Goal: Task Accomplishment & Management: Manage account settings

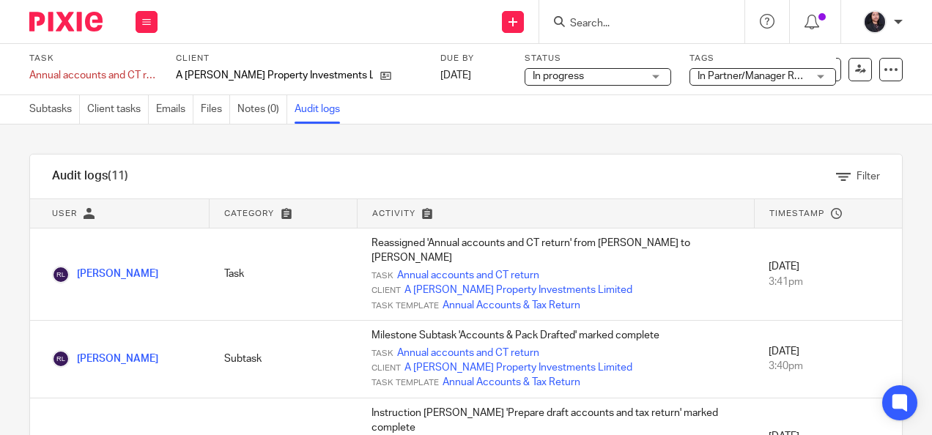
click at [601, 22] on input "Search" at bounding box center [635, 24] width 132 height 13
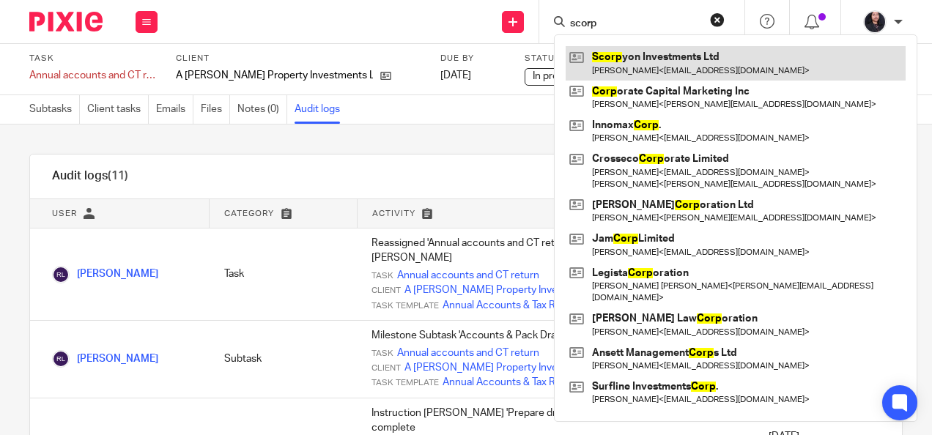
type input "scorp"
click at [647, 56] on link at bounding box center [736, 63] width 340 height 34
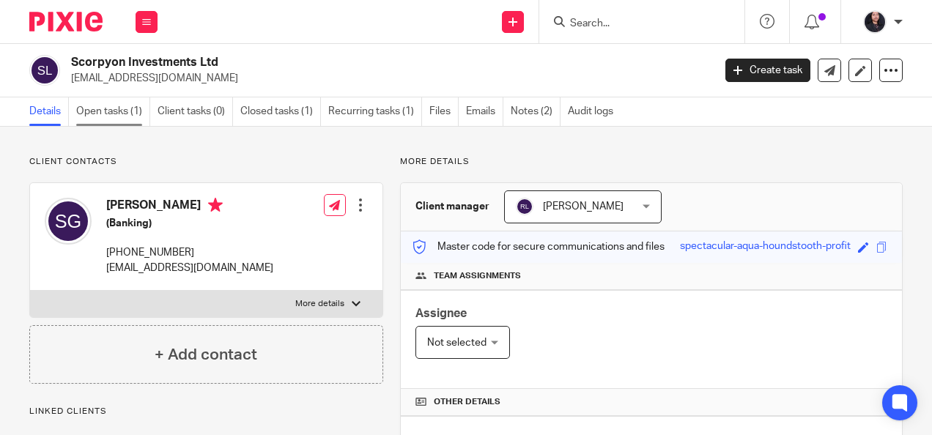
click at [95, 122] on link "Open tasks (1)" at bounding box center [113, 111] width 74 height 29
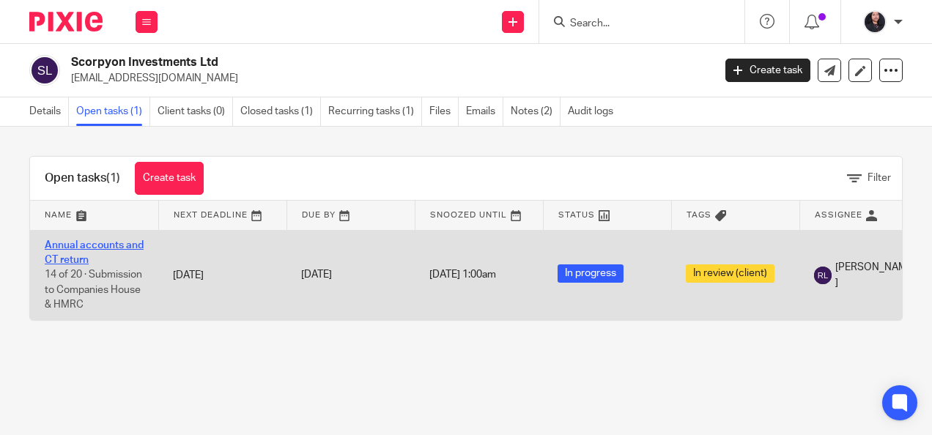
click at [76, 246] on link "Annual accounts and CT return" at bounding box center [94, 252] width 99 height 25
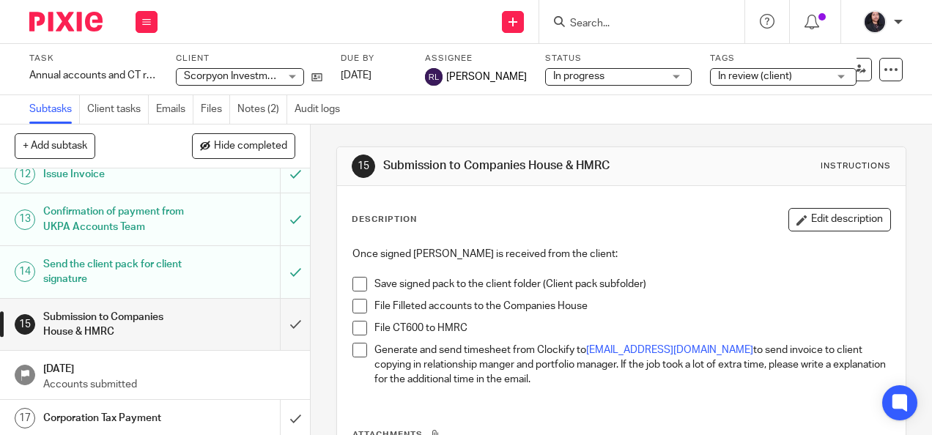
scroll to position [627, 0]
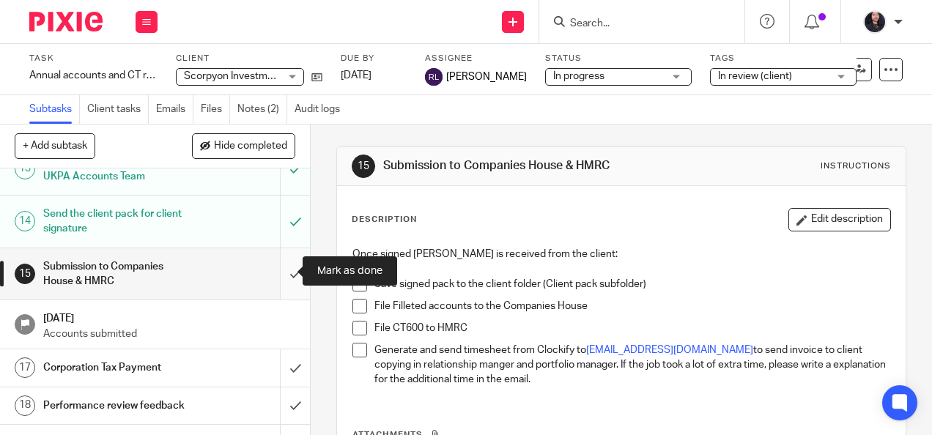
click at [278, 270] on input "submit" at bounding box center [155, 274] width 310 height 52
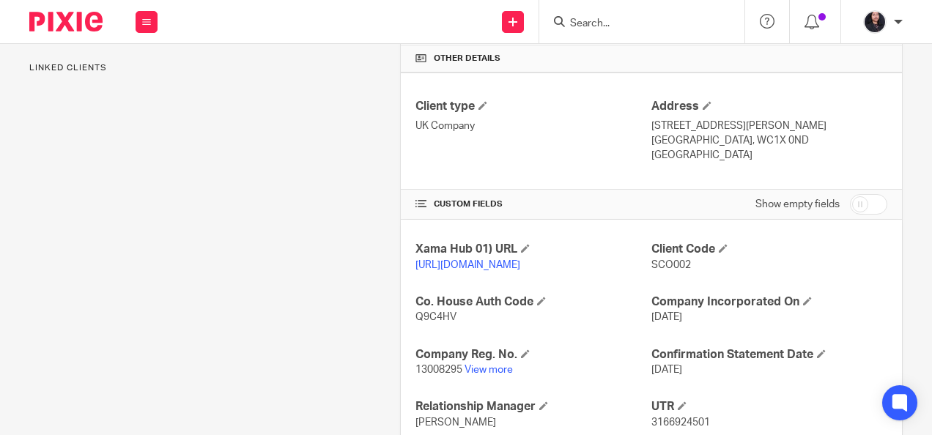
scroll to position [405, 0]
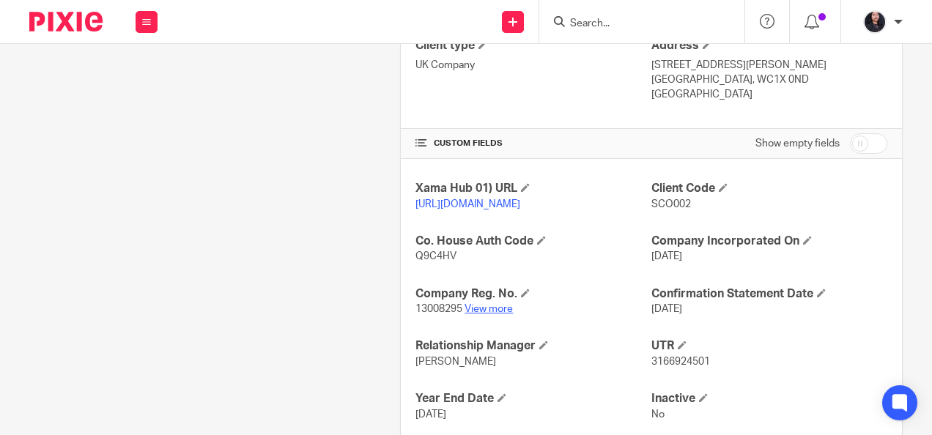
click at [472, 314] on link "View more" at bounding box center [489, 309] width 48 height 10
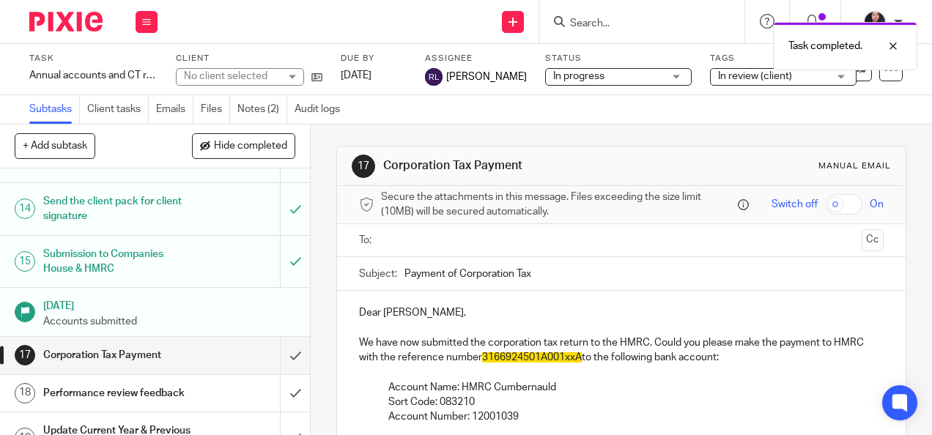
scroll to position [709, 0]
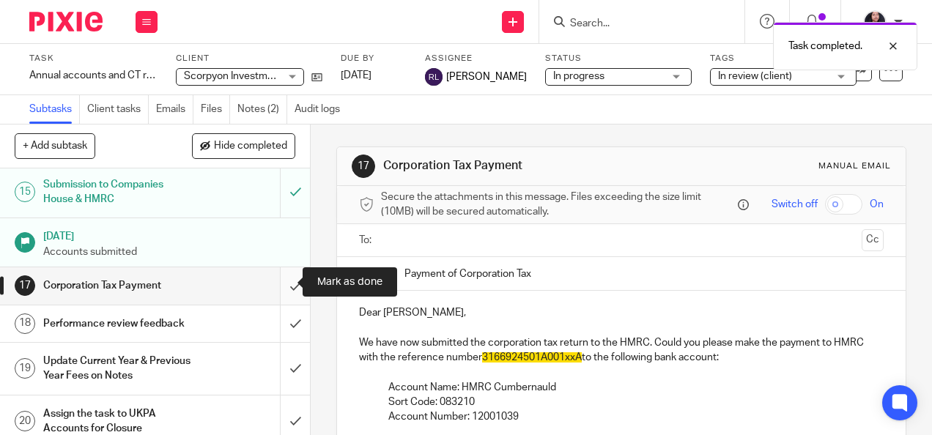
click at [276, 284] on input "submit" at bounding box center [155, 286] width 310 height 37
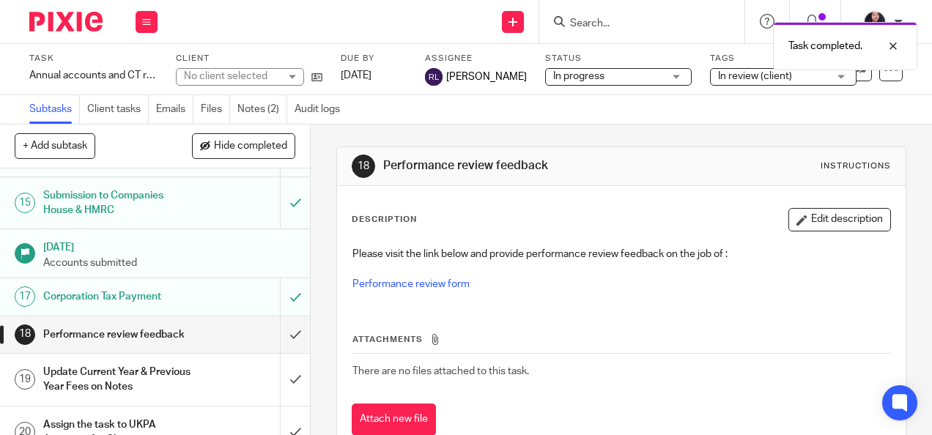
scroll to position [732, 0]
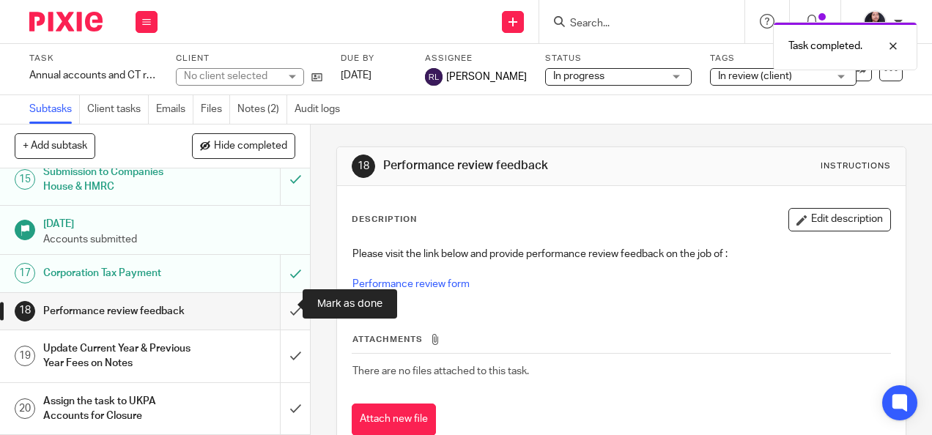
click at [280, 300] on input "submit" at bounding box center [155, 311] width 310 height 37
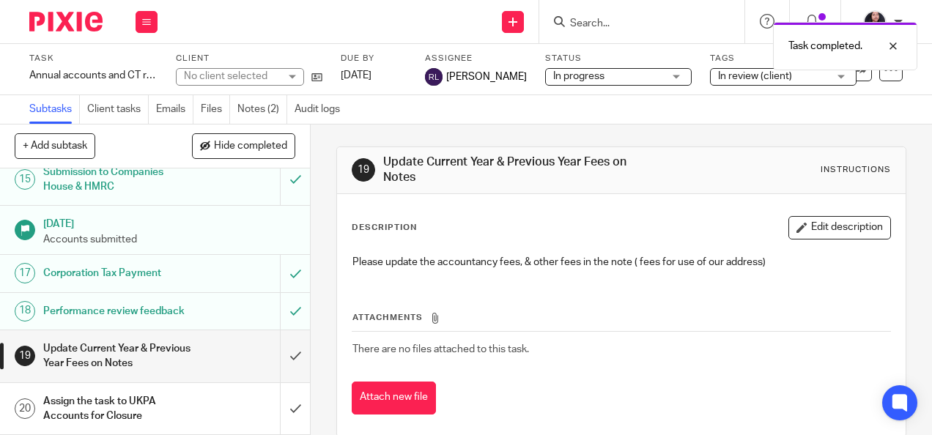
scroll to position [732, 0]
click at [280, 358] on input "submit" at bounding box center [155, 357] width 310 height 52
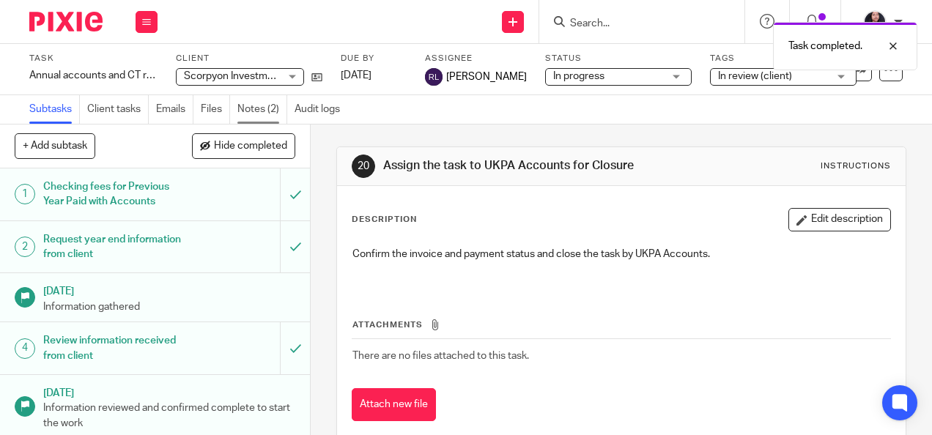
click at [258, 103] on link "Notes (2)" at bounding box center [263, 109] width 50 height 29
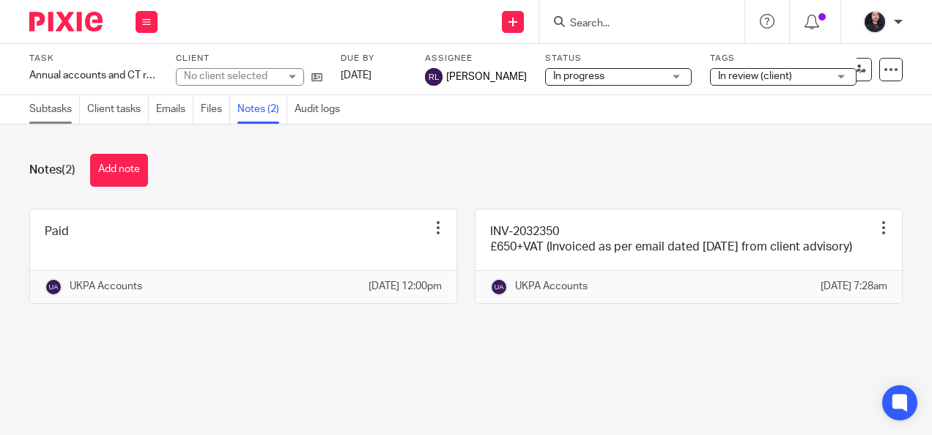
click at [54, 114] on link "Subtasks" at bounding box center [54, 109] width 51 height 29
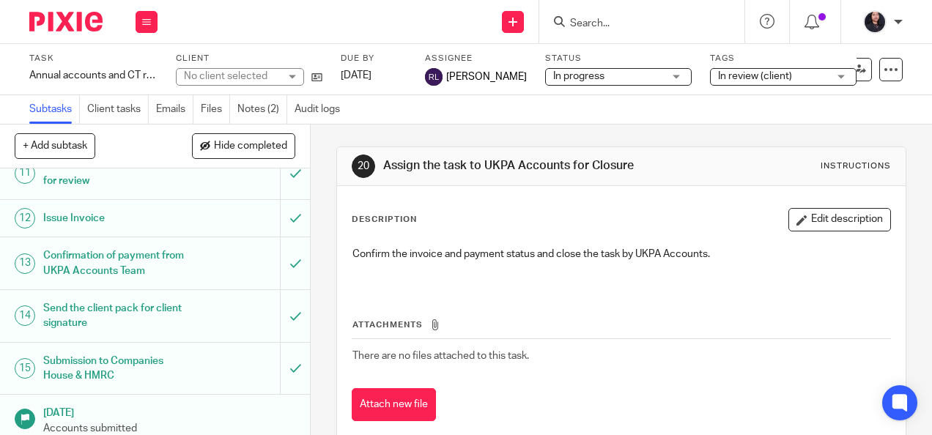
scroll to position [732, 0]
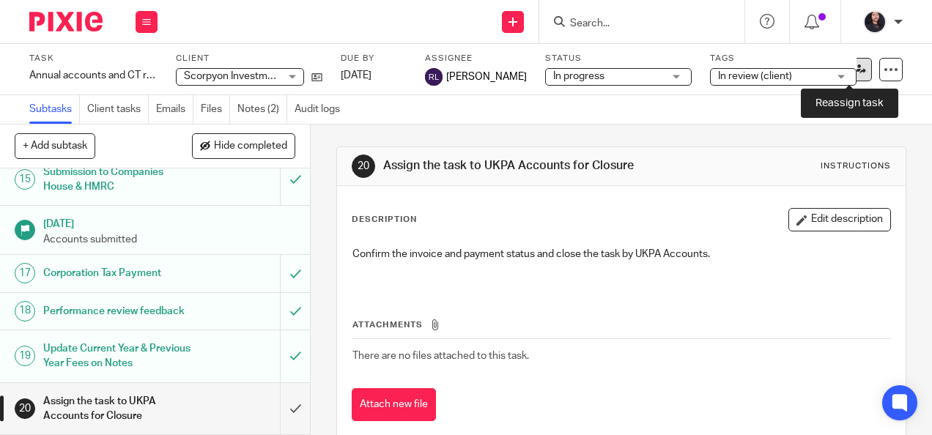
click at [855, 70] on icon at bounding box center [860, 69] width 11 height 11
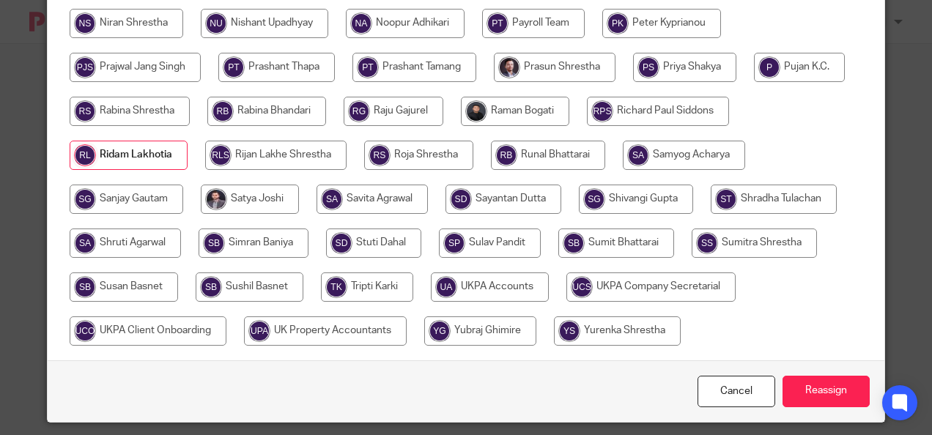
scroll to position [551, 0]
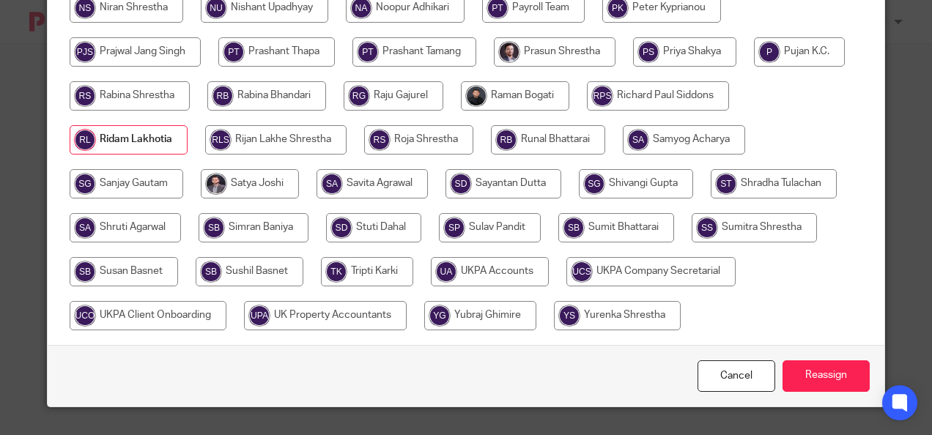
click at [504, 276] on input "radio" at bounding box center [490, 271] width 118 height 29
radio input "true"
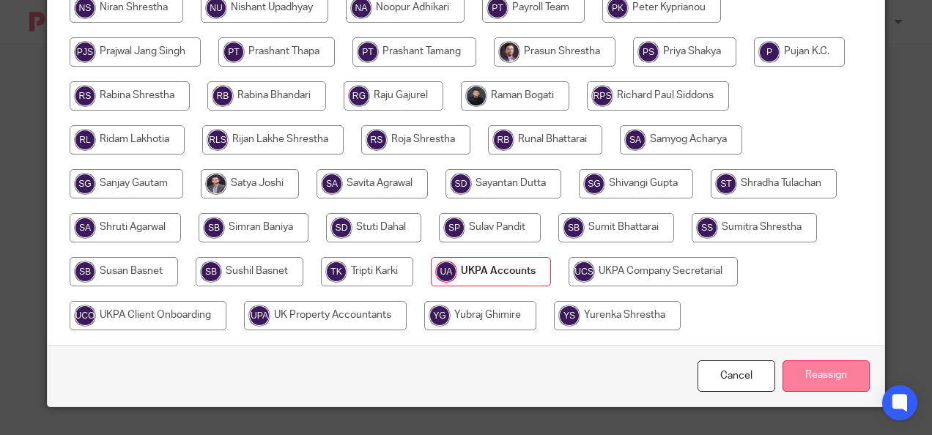
click at [798, 364] on input "Reassign" at bounding box center [826, 377] width 87 height 32
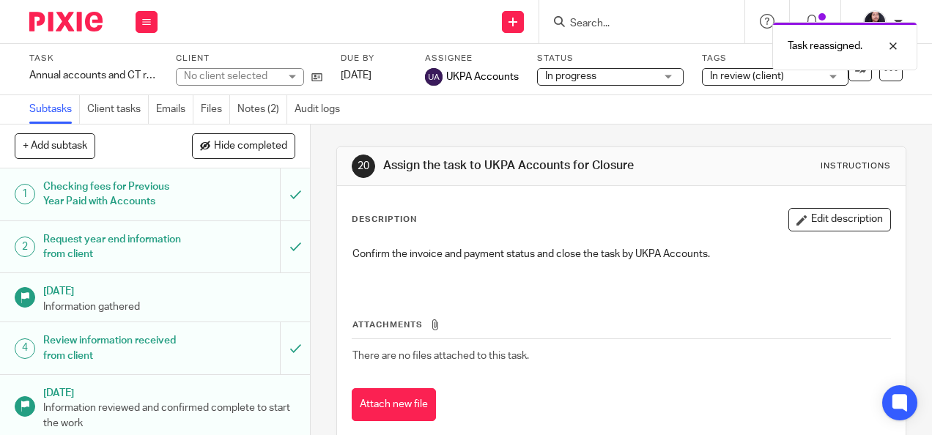
click at [70, 28] on img at bounding box center [65, 22] width 73 height 20
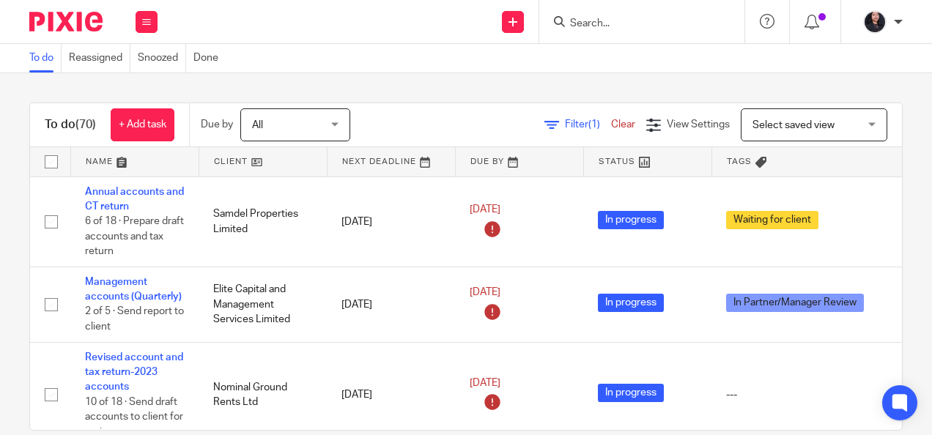
click at [599, 23] on input "Search" at bounding box center [635, 24] width 132 height 13
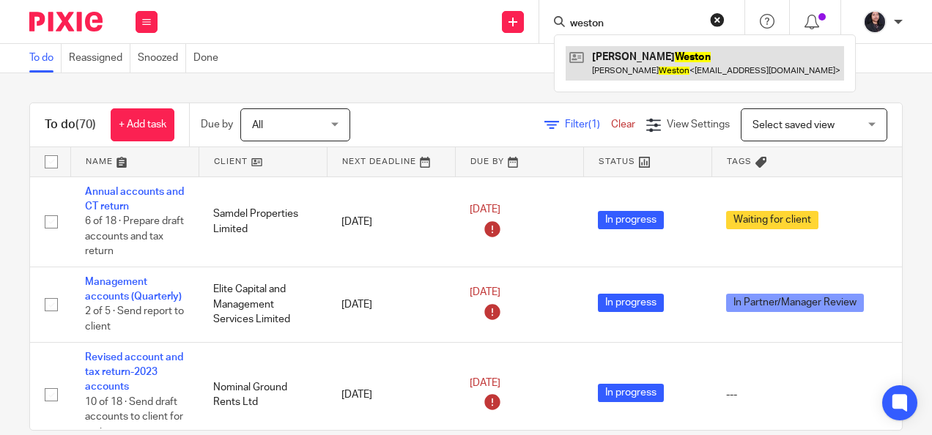
type input "weston"
click at [646, 68] on link at bounding box center [705, 63] width 279 height 34
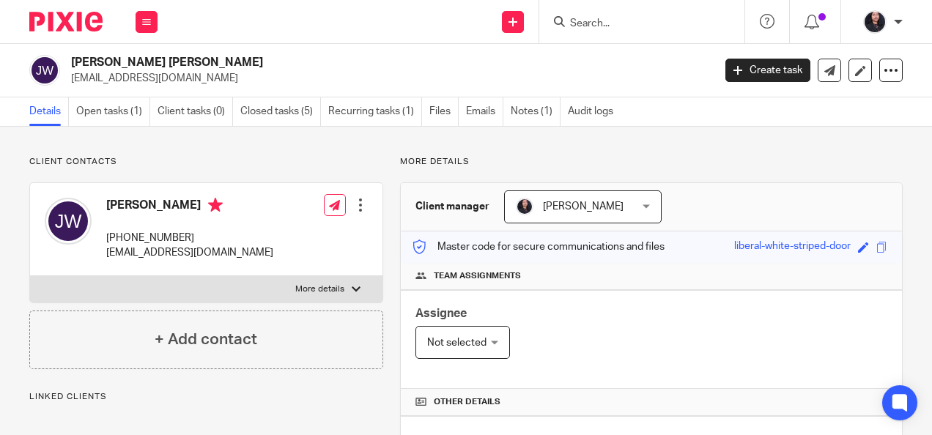
click at [119, 103] on link "Open tasks (1)" at bounding box center [113, 111] width 74 height 29
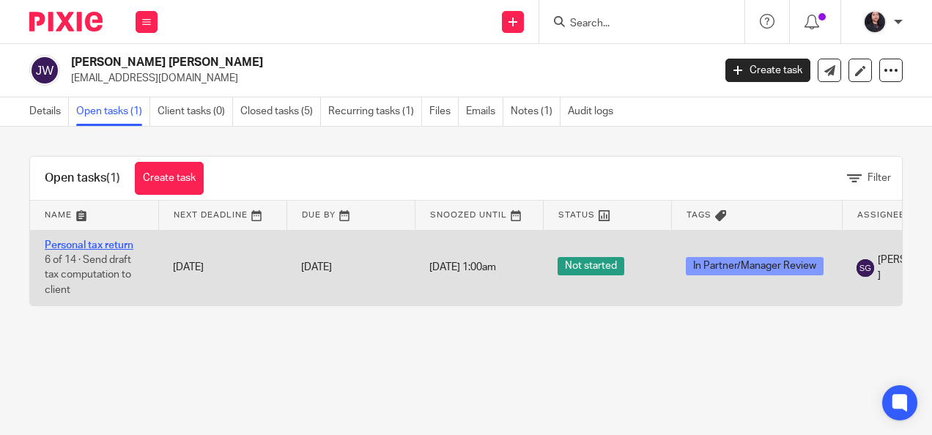
click at [98, 240] on link "Personal tax return" at bounding box center [89, 245] width 89 height 10
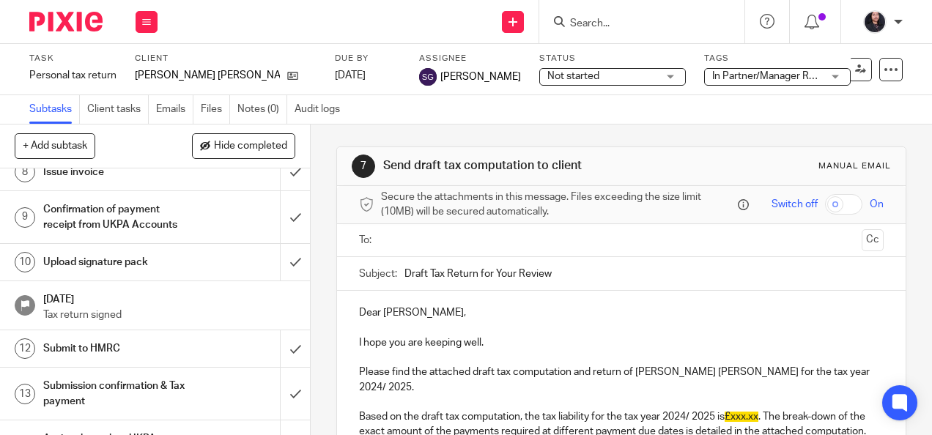
scroll to position [265, 0]
